Goal: Task Accomplishment & Management: Manage account settings

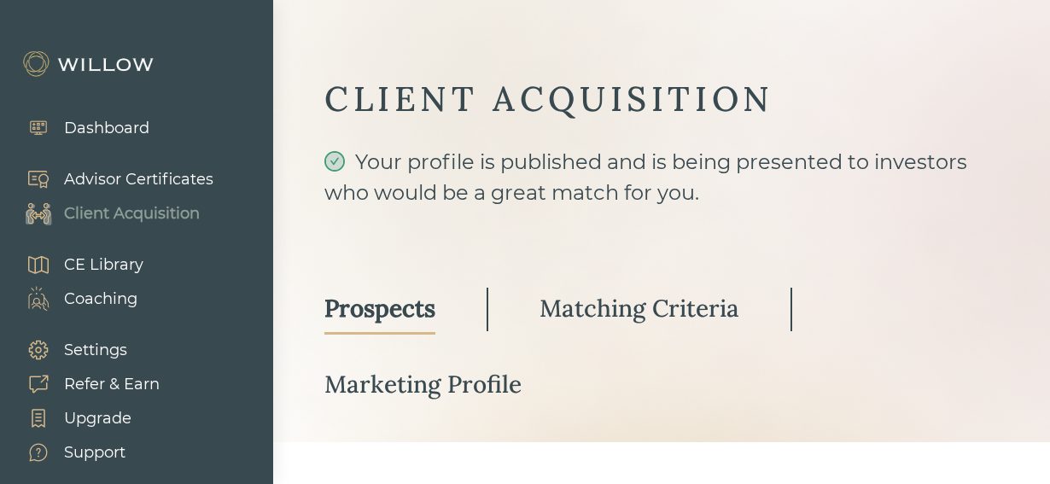
select select "3"
select select "7"
select select "2"
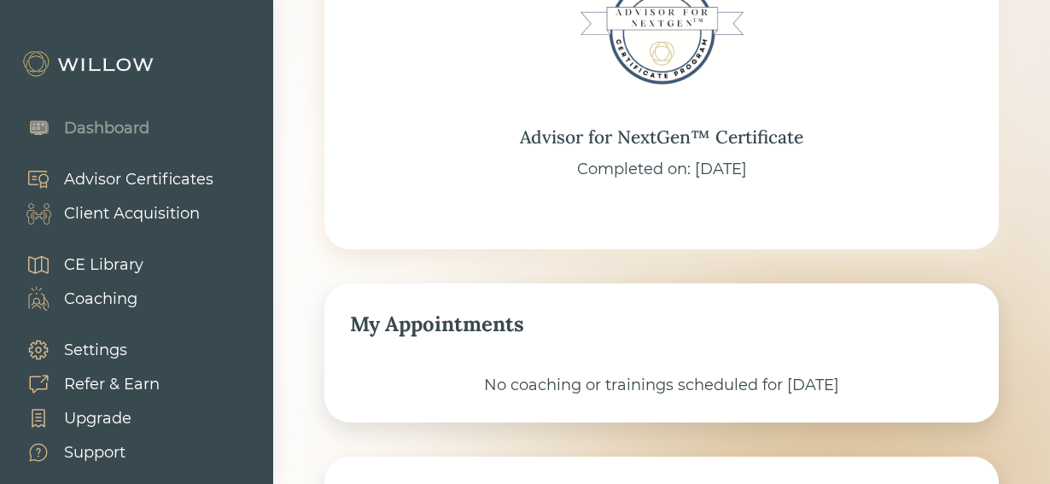
scroll to position [427, 0]
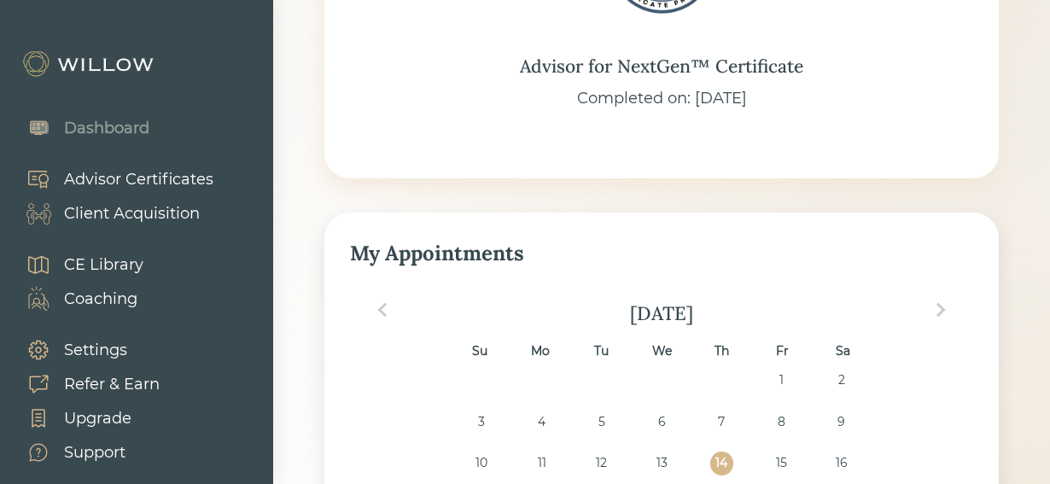
click at [172, 215] on div "Client Acquisition" at bounding box center [132, 213] width 136 height 23
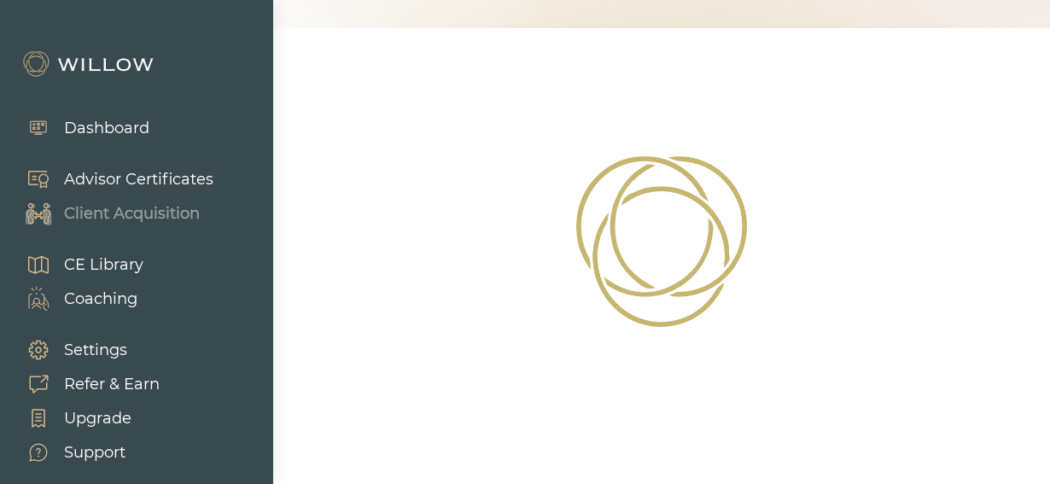
select select "3"
select select "7"
select select "2"
